Goal: Task Accomplishment & Management: Manage account settings

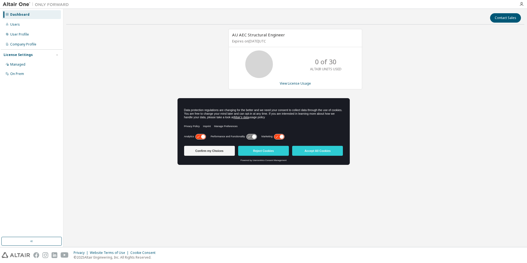
click at [195, 138] on div "Analytics" at bounding box center [195, 137] width 22 height 6
click at [202, 140] on div "Analytics Performance and Functionality Marketing" at bounding box center [263, 138] width 159 height 11
click at [204, 137] on icon at bounding box center [203, 137] width 4 height 4
click at [276, 137] on icon at bounding box center [279, 136] width 10 height 5
click at [200, 154] on button "Confirm my Choices" at bounding box center [209, 151] width 51 height 10
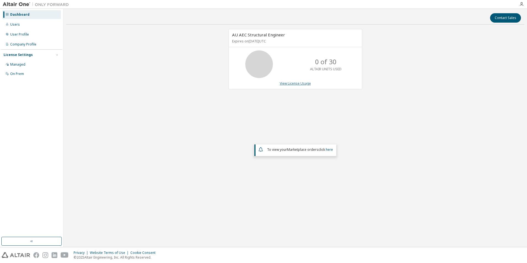
click at [292, 83] on link "View License Usage" at bounding box center [295, 83] width 31 height 5
drag, startPoint x: 405, startPoint y: 92, endPoint x: 403, endPoint y: 90, distance: 2.9
click at [499, 20] on button "Contact Sales" at bounding box center [505, 17] width 31 height 9
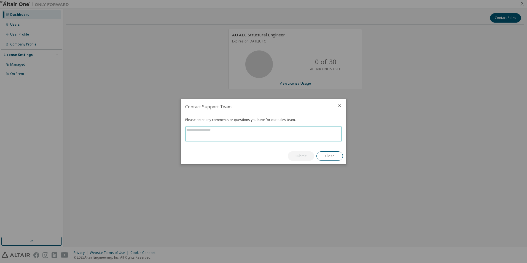
click at [217, 136] on textarea at bounding box center [264, 134] width 156 height 14
type textarea "**********"
click at [296, 158] on button "Submit" at bounding box center [301, 155] width 26 height 9
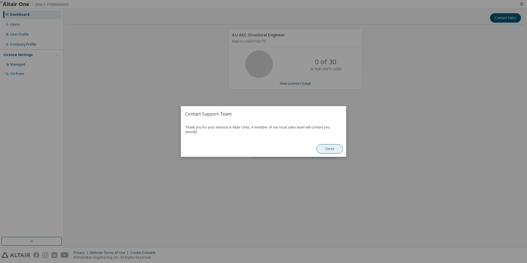
click at [336, 144] on button "Close" at bounding box center [330, 148] width 26 height 9
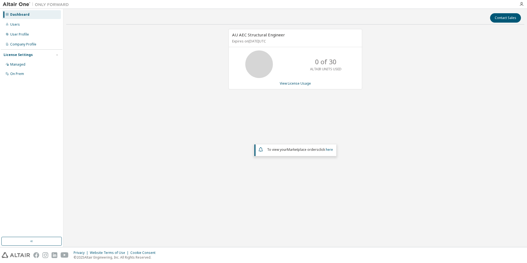
click at [198, 202] on div "Contact Sales AU AEC Structural Engineer Expires on [DATE] UTC 0 of 30 ALTAIR U…" at bounding box center [295, 128] width 458 height 233
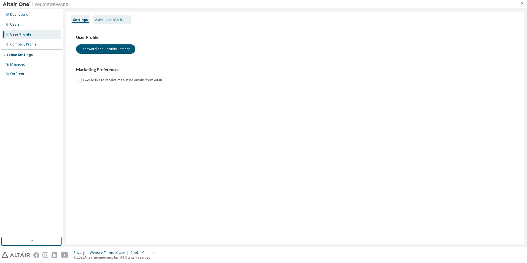
click at [111, 20] on div "Authorized Machines" at bounding box center [111, 20] width 33 height 4
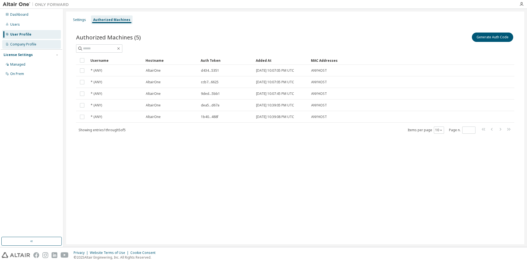
click at [24, 48] on div "Company Profile" at bounding box center [31, 44] width 59 height 9
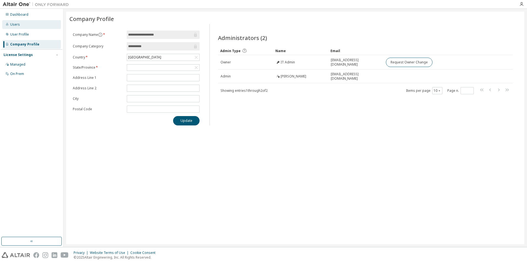
click at [31, 25] on div "Users" at bounding box center [31, 24] width 59 height 9
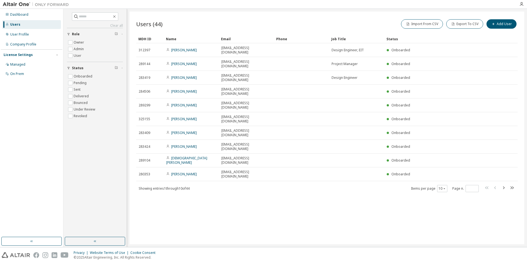
click at [31, 29] on div "Users" at bounding box center [31, 24] width 59 height 9
click at [36, 66] on div "Managed" at bounding box center [31, 64] width 59 height 9
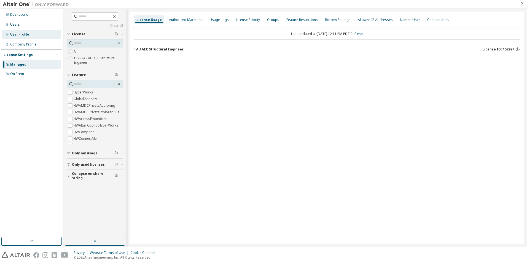
click at [36, 30] on div "User Profile" at bounding box center [31, 34] width 59 height 9
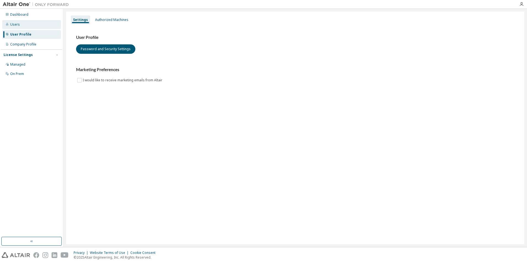
click at [36, 25] on div "Users" at bounding box center [31, 24] width 59 height 9
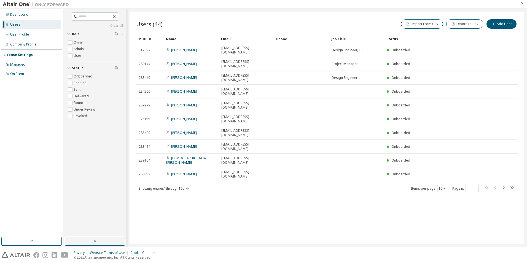
click at [443, 186] on button "10" at bounding box center [442, 188] width 7 height 4
click at [443, 176] on div "100" at bounding box center [459, 178] width 44 height 7
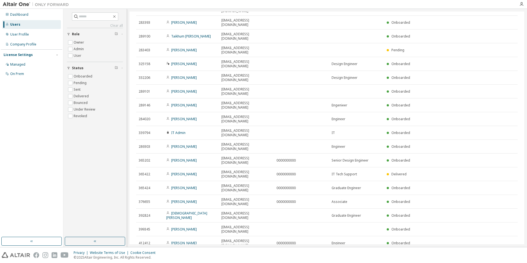
scroll to position [237, 0]
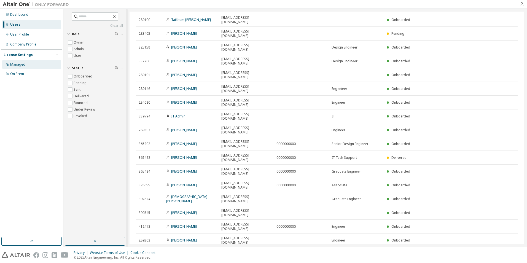
click at [21, 65] on div "Managed" at bounding box center [17, 64] width 15 height 4
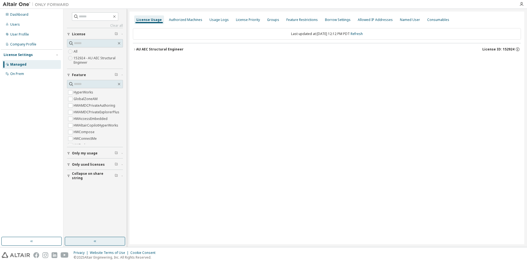
click at [103, 240] on button "button" at bounding box center [95, 241] width 60 height 9
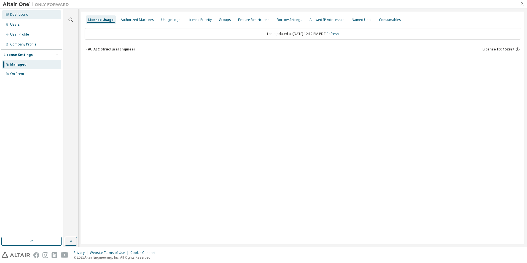
click at [14, 17] on div "Dashboard" at bounding box center [19, 14] width 18 height 4
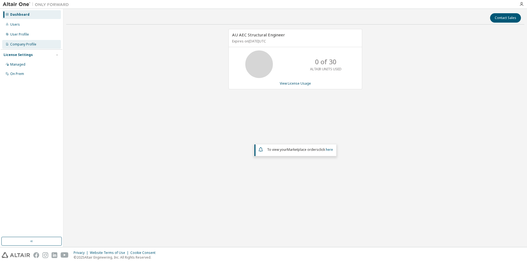
click at [20, 44] on div "Company Profile" at bounding box center [23, 44] width 26 height 4
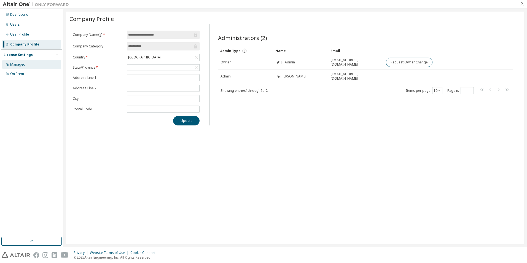
click at [17, 61] on div "Managed" at bounding box center [31, 64] width 59 height 9
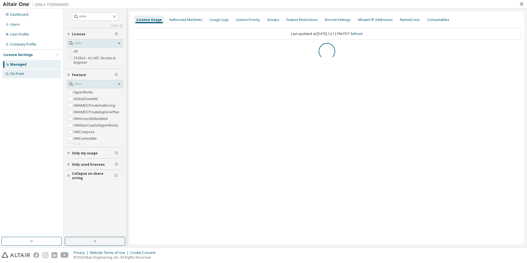
click at [21, 75] on div "On Prem" at bounding box center [17, 74] width 14 height 4
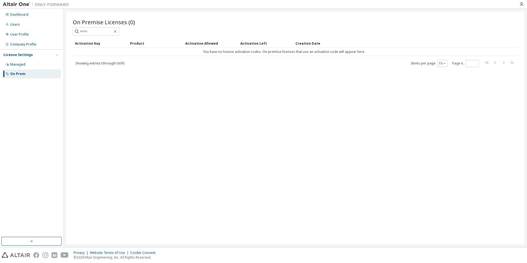
click at [36, 29] on div "Dashboard Users User Profile Company Profile License Settings Managed On Prem" at bounding box center [31, 44] width 61 height 69
click at [29, 38] on div "User Profile" at bounding box center [31, 34] width 59 height 9
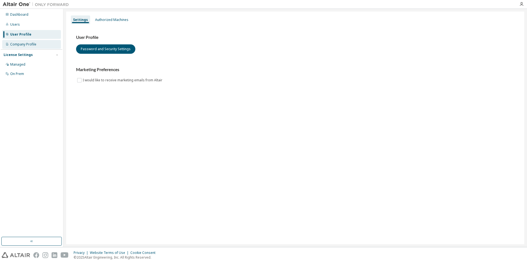
click at [28, 43] on div "Company Profile" at bounding box center [23, 44] width 26 height 4
